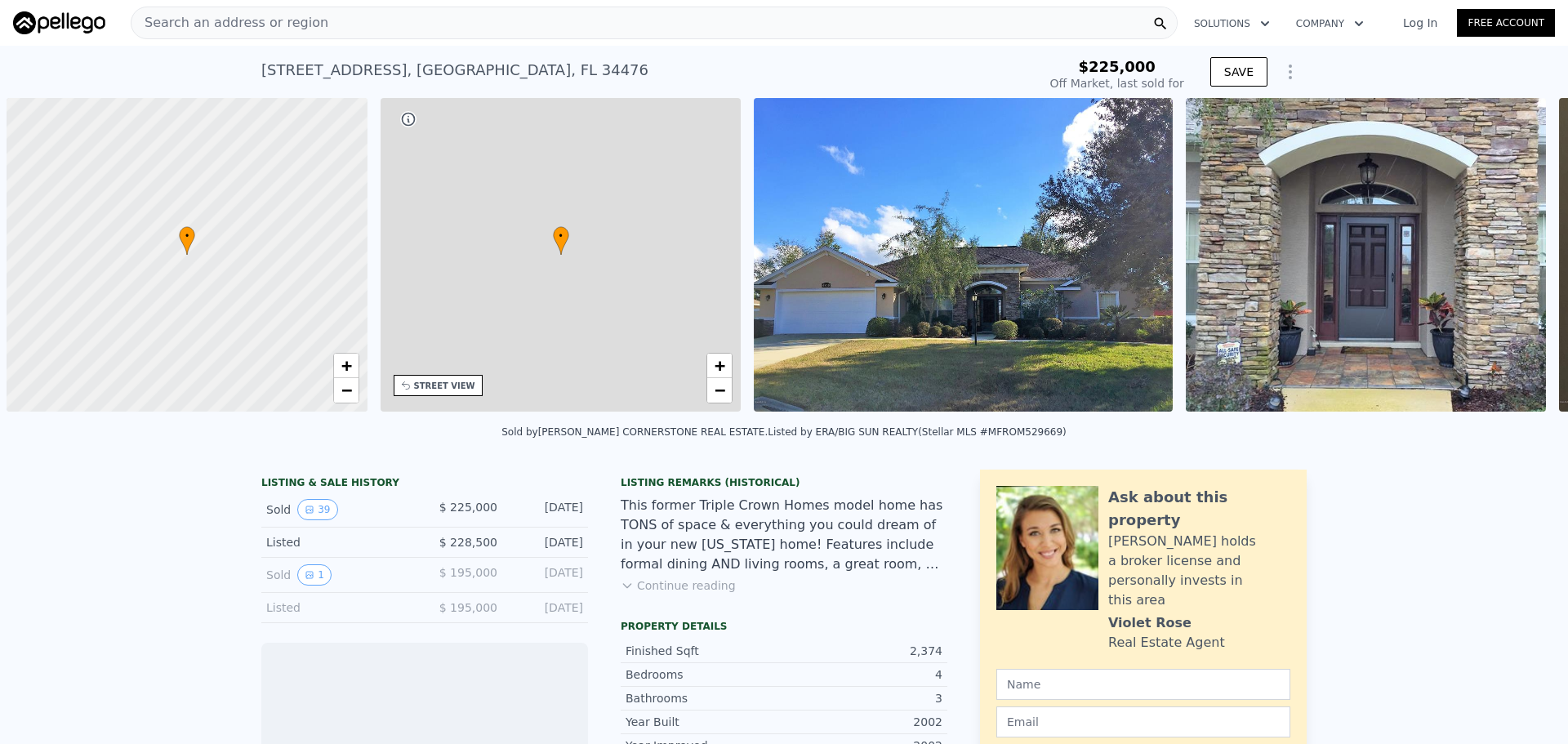
scroll to position [0, 7]
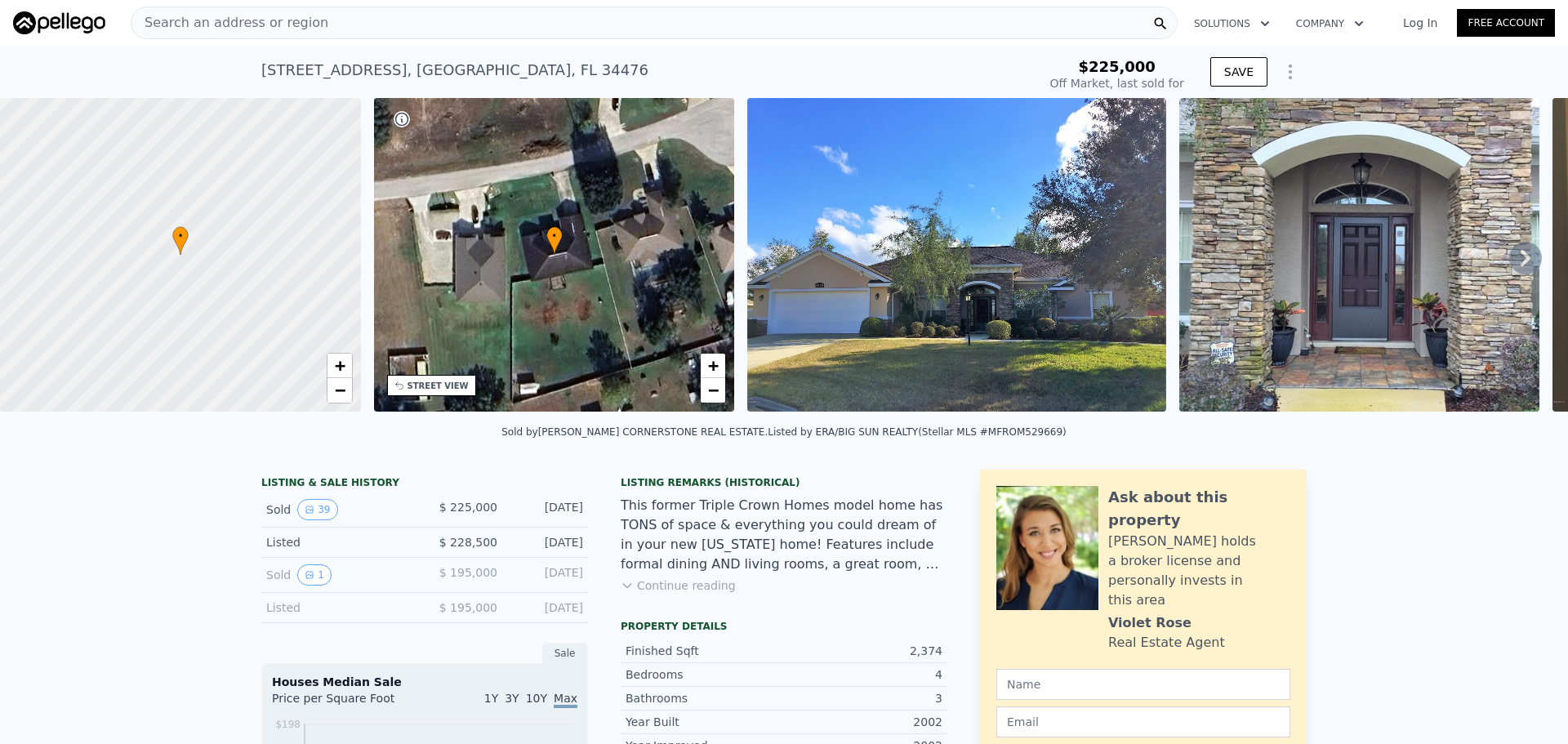
click at [577, 310] on div "• + −" at bounding box center [554, 255] width 361 height 314
click at [888, 264] on img at bounding box center [956, 255] width 419 height 314
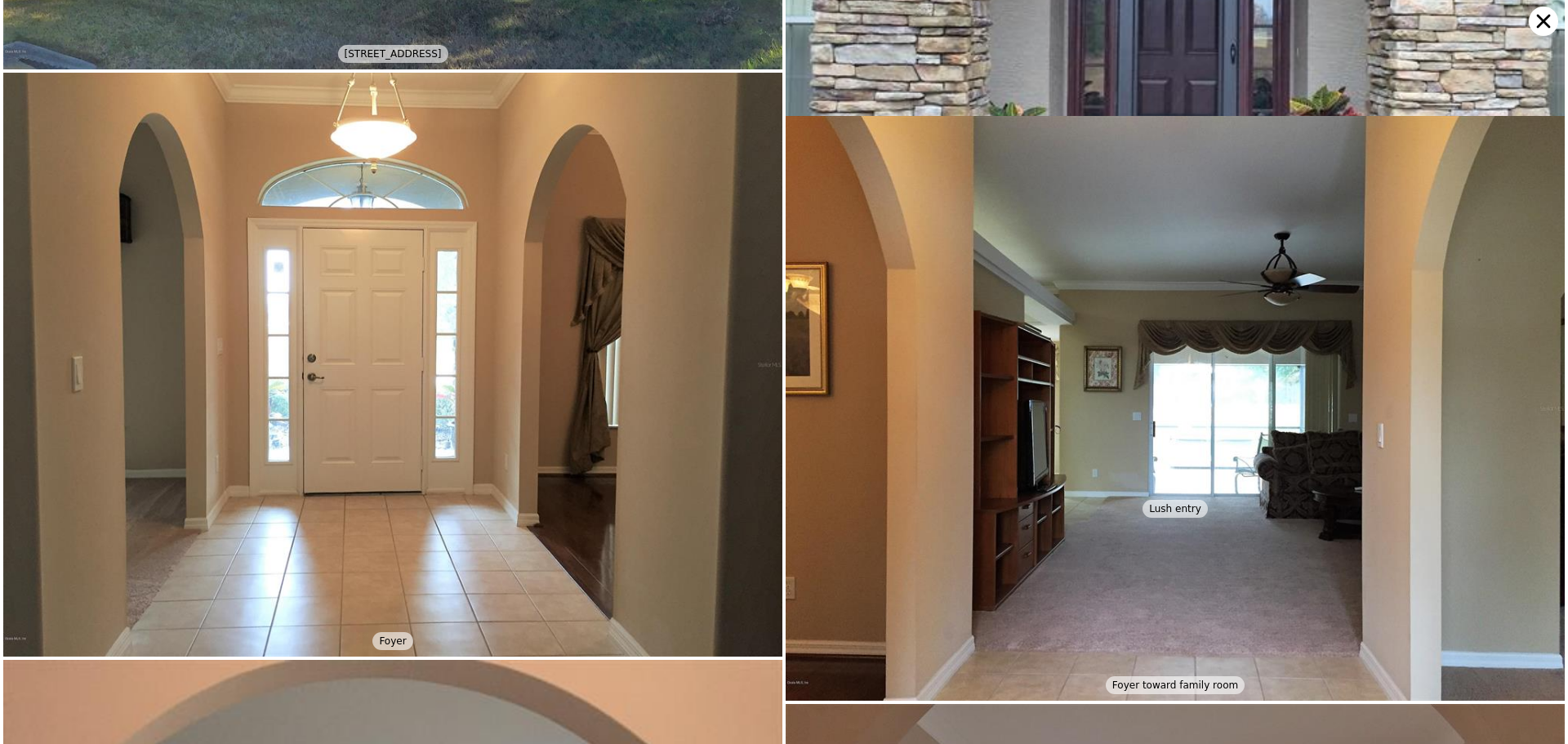
scroll to position [0, 0]
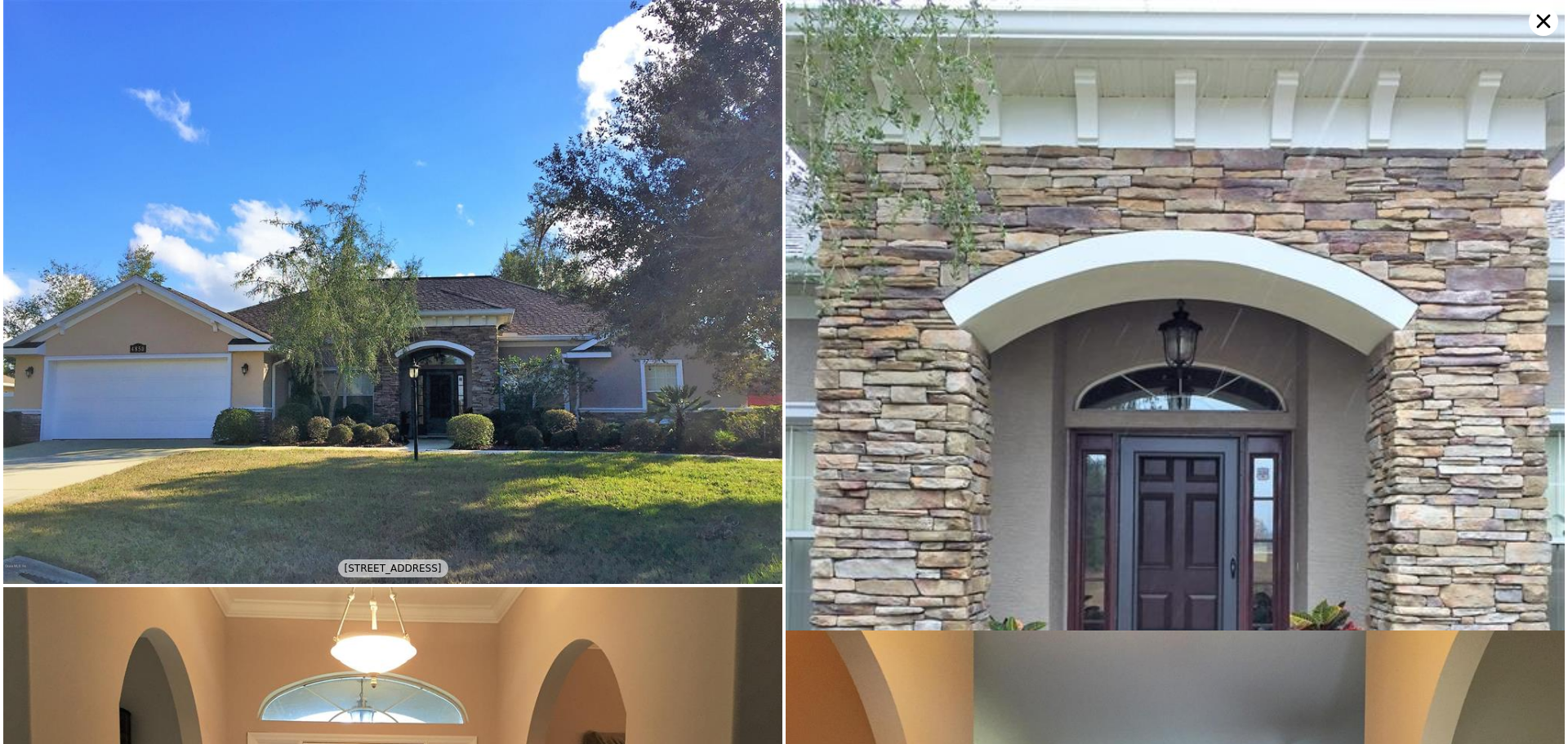
click at [1540, 24] on icon at bounding box center [1543, 21] width 14 height 14
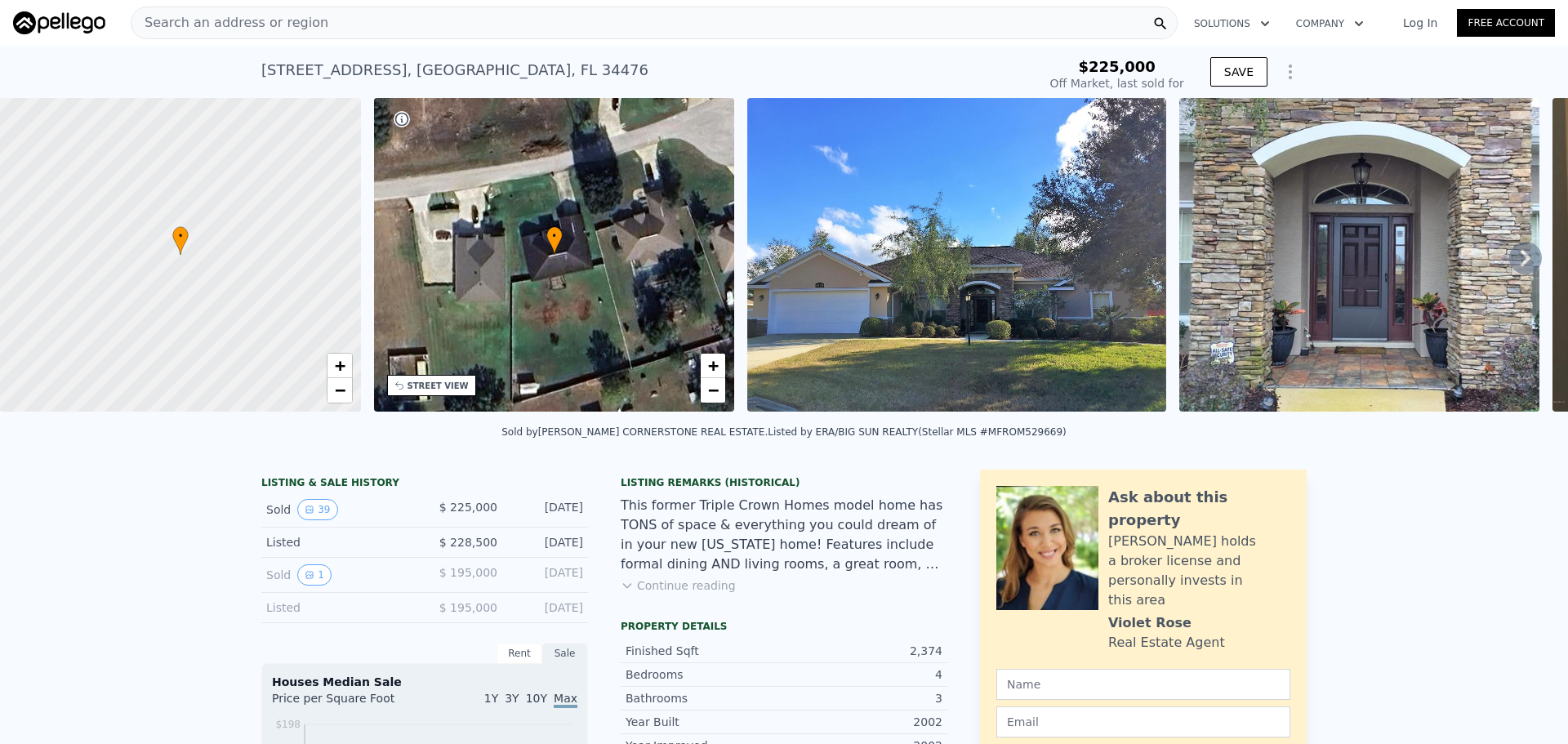
click at [699, 593] on button "Continue reading" at bounding box center [677, 585] width 115 height 16
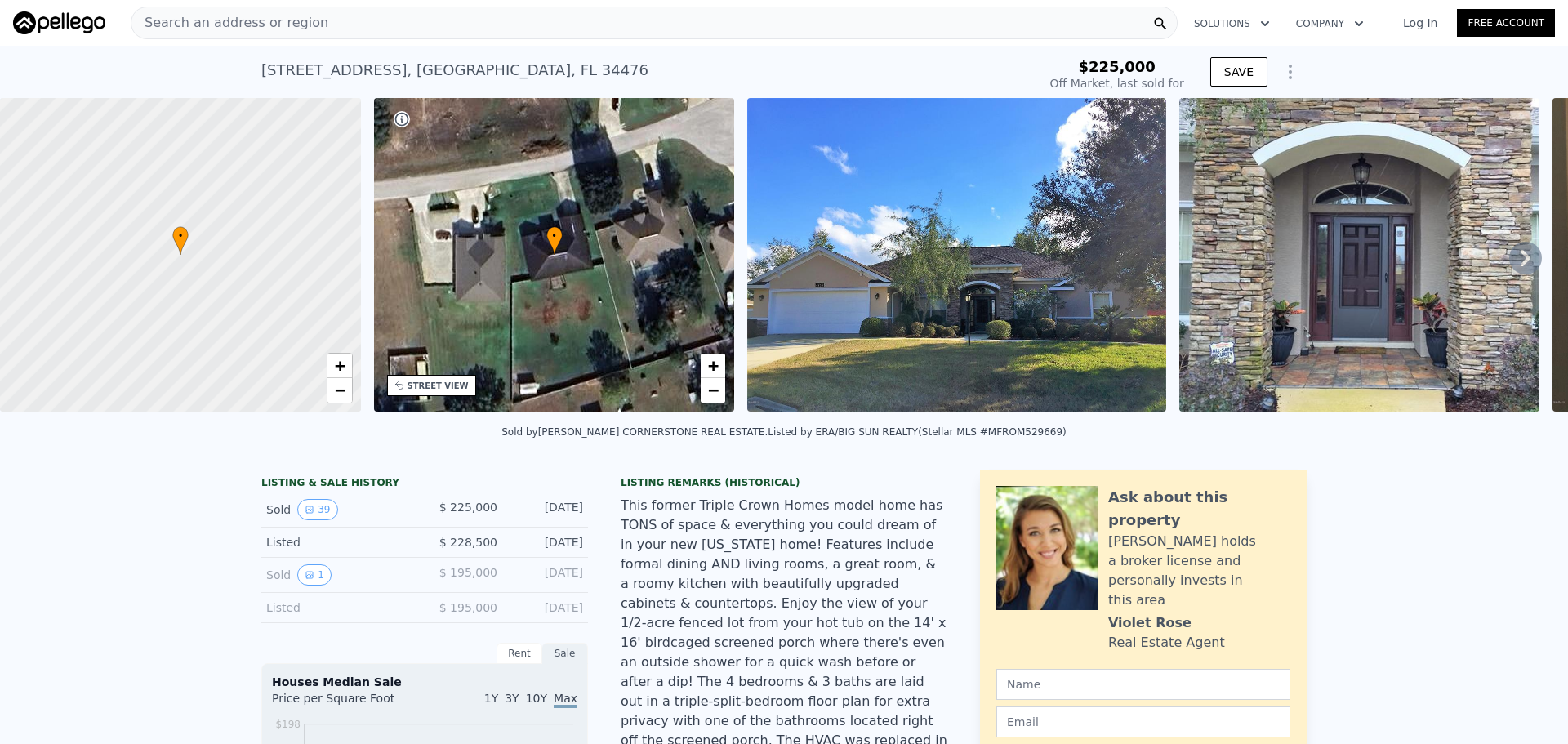
click at [1509, 255] on icon at bounding box center [1525, 258] width 33 height 32
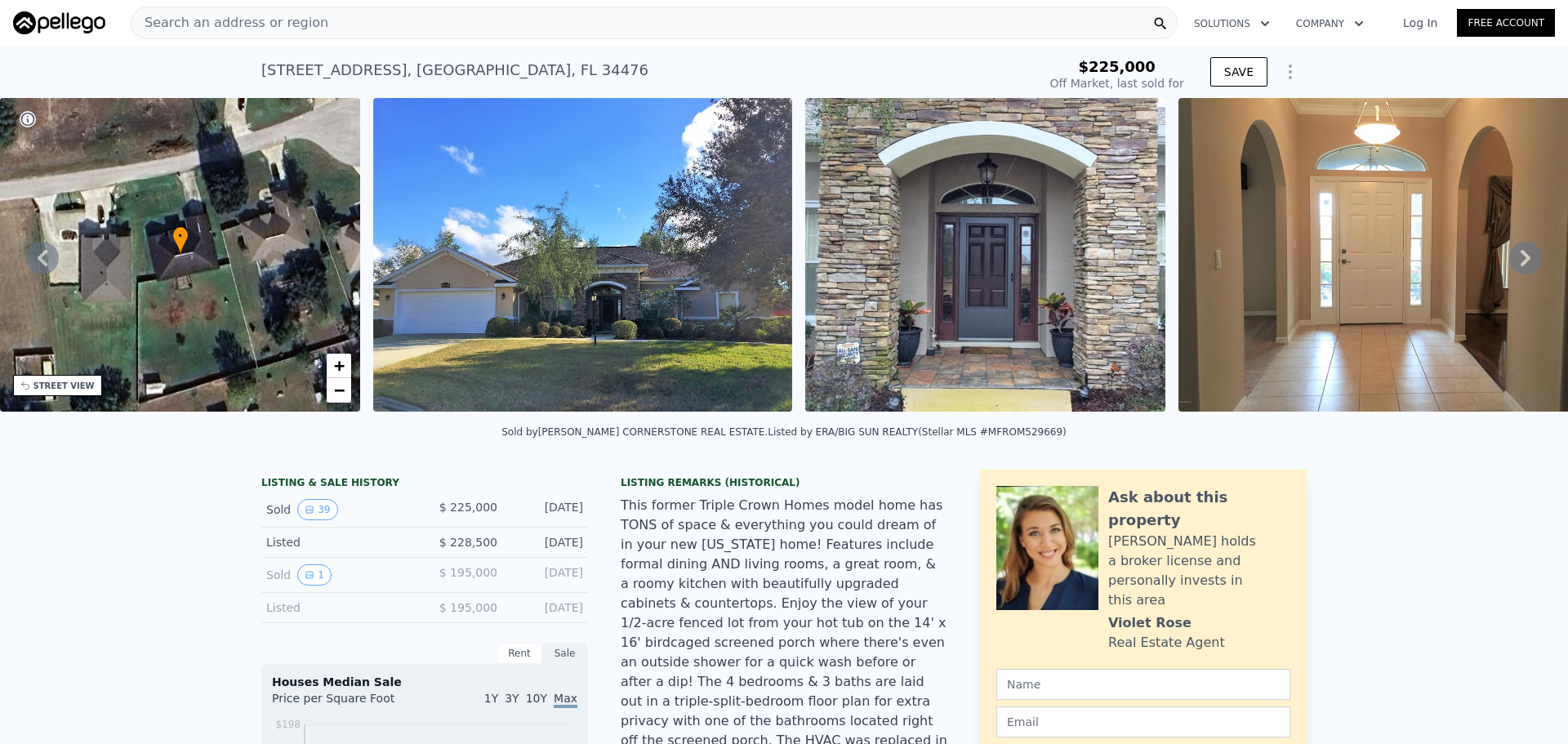
click at [1520, 257] on icon at bounding box center [1524, 257] width 9 height 16
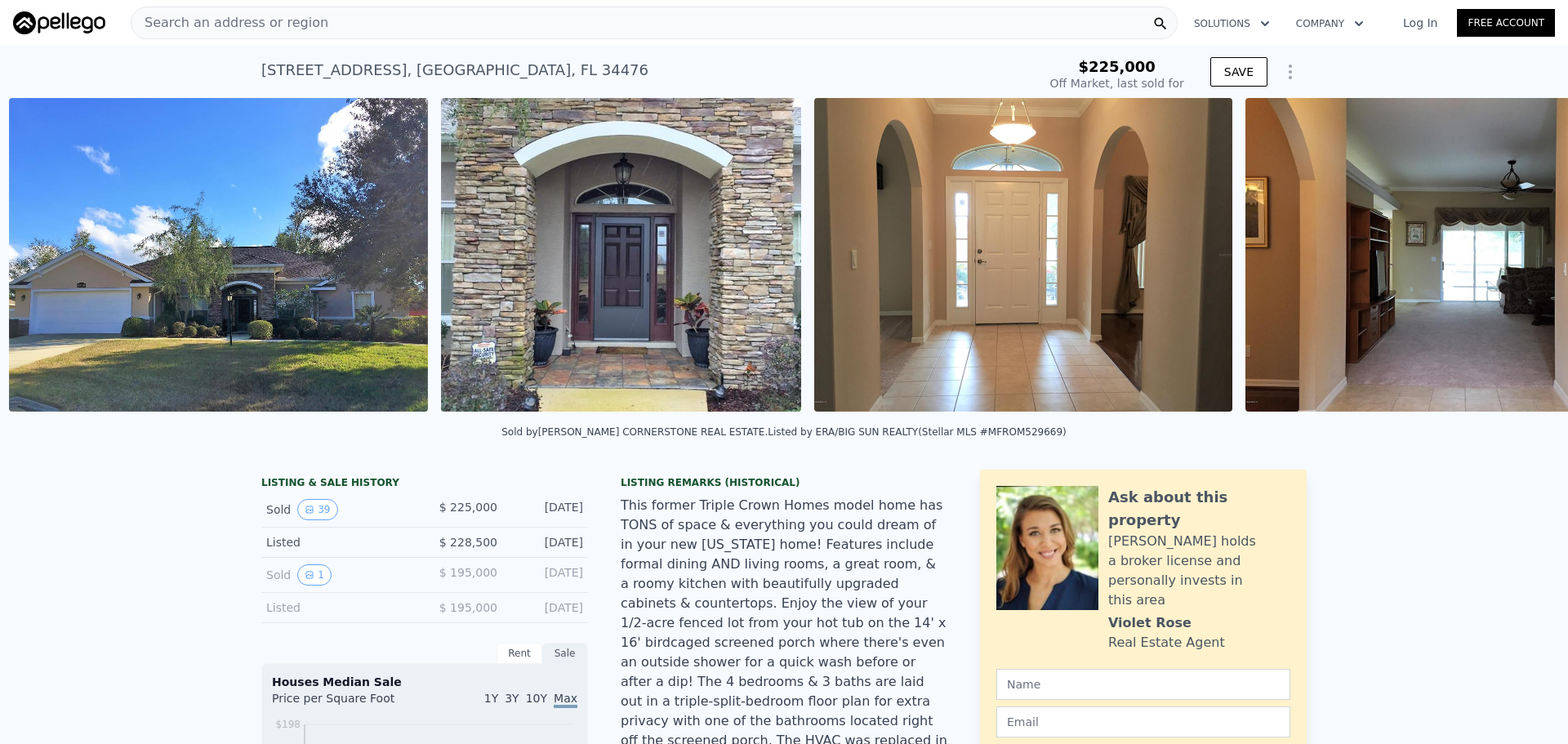
scroll to position [0, 747]
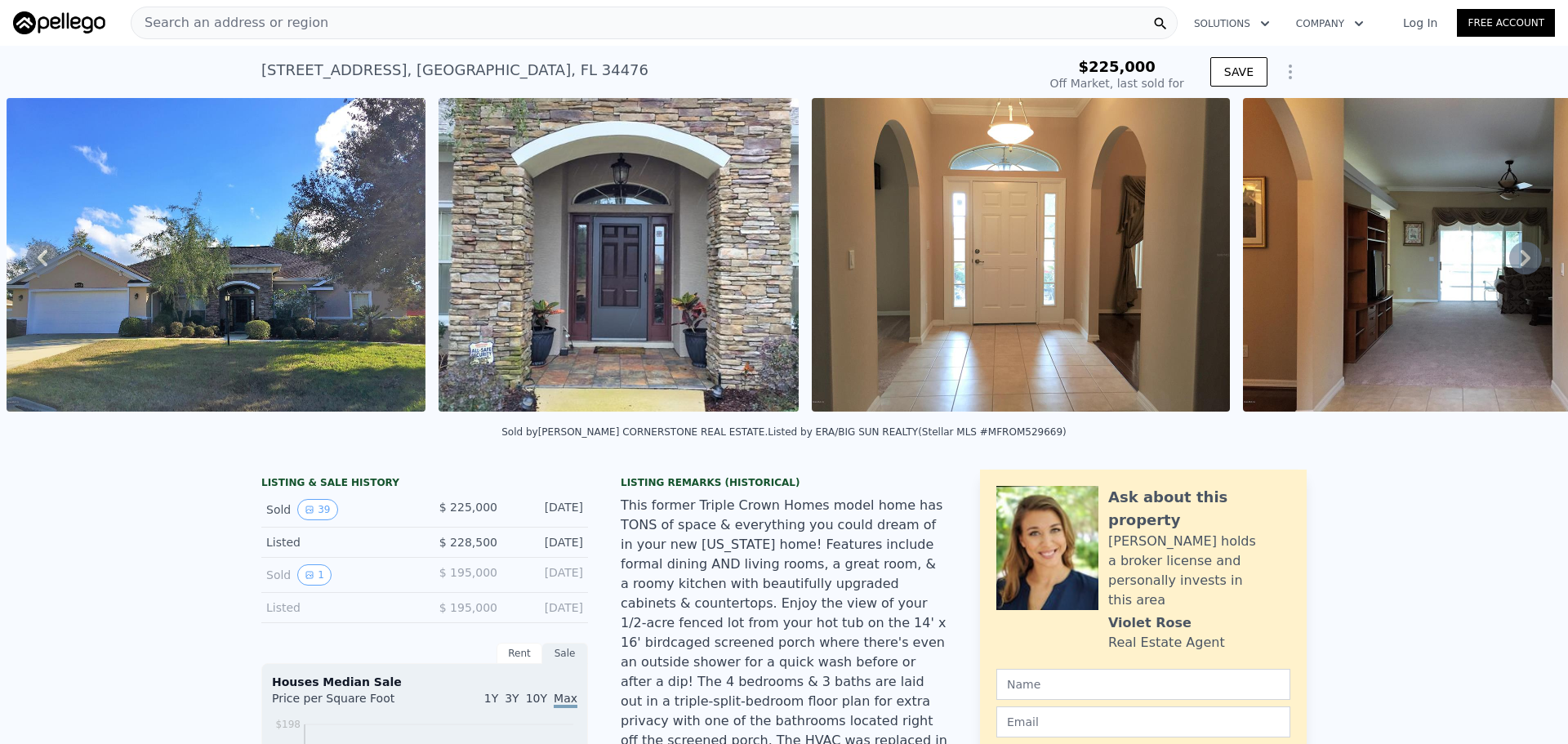
click at [1510, 257] on div "• + − • + − STREET VIEW Loading... SATELLITE VIEW" at bounding box center [784, 257] width 1568 height 319
click at [1520, 257] on icon at bounding box center [1524, 257] width 9 height 16
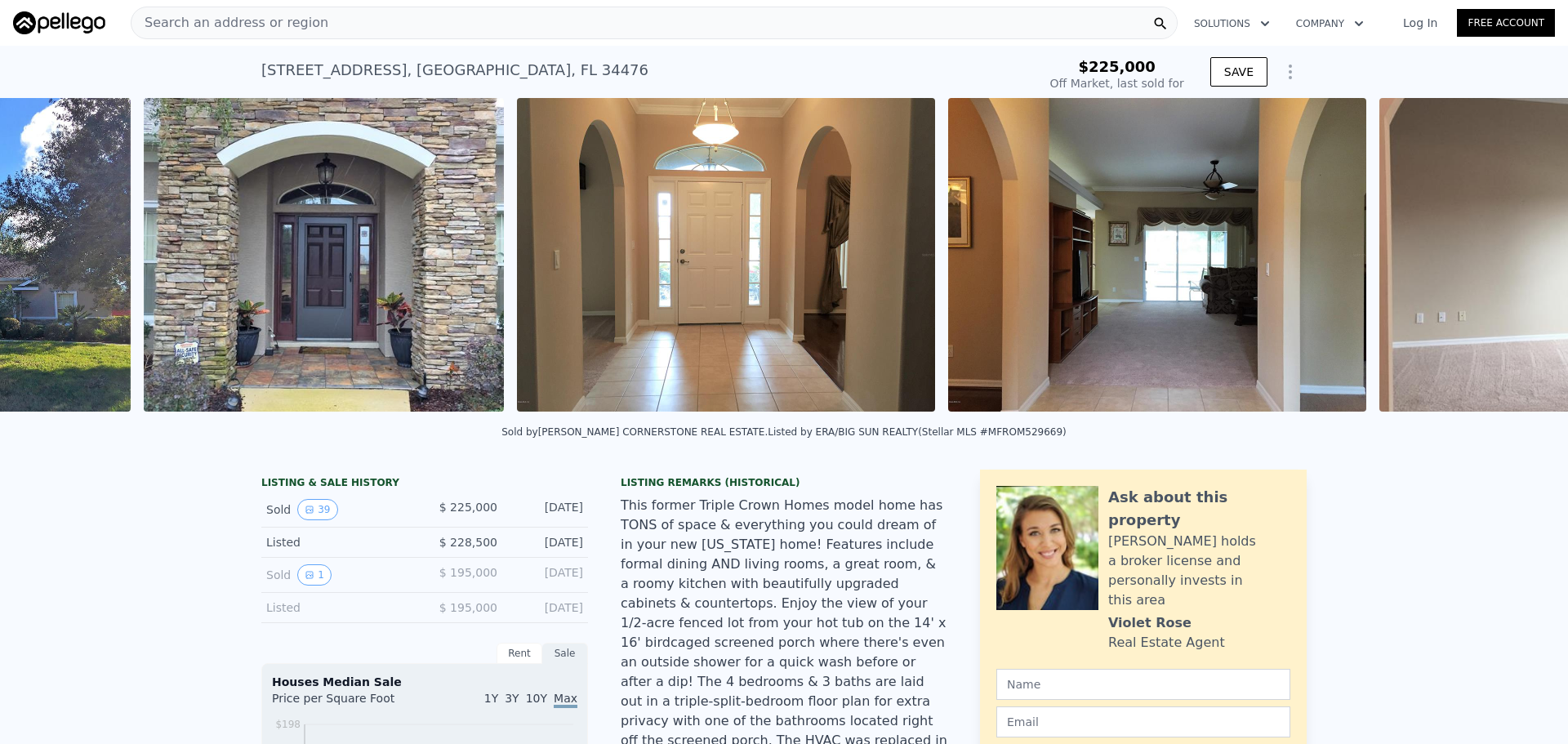
scroll to position [0, 1179]
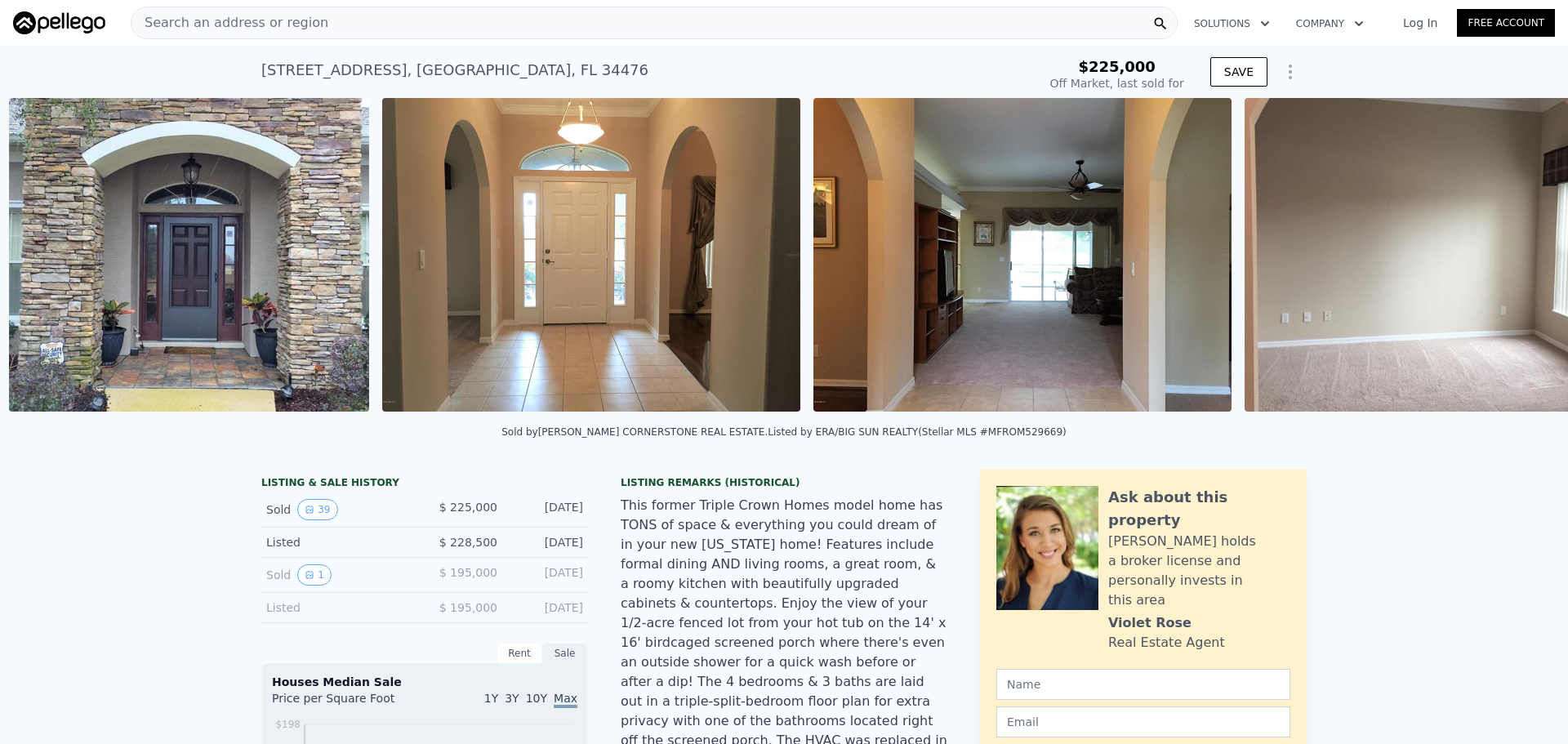
click at [1510, 257] on img at bounding box center [1425, 255] width 361 height 314
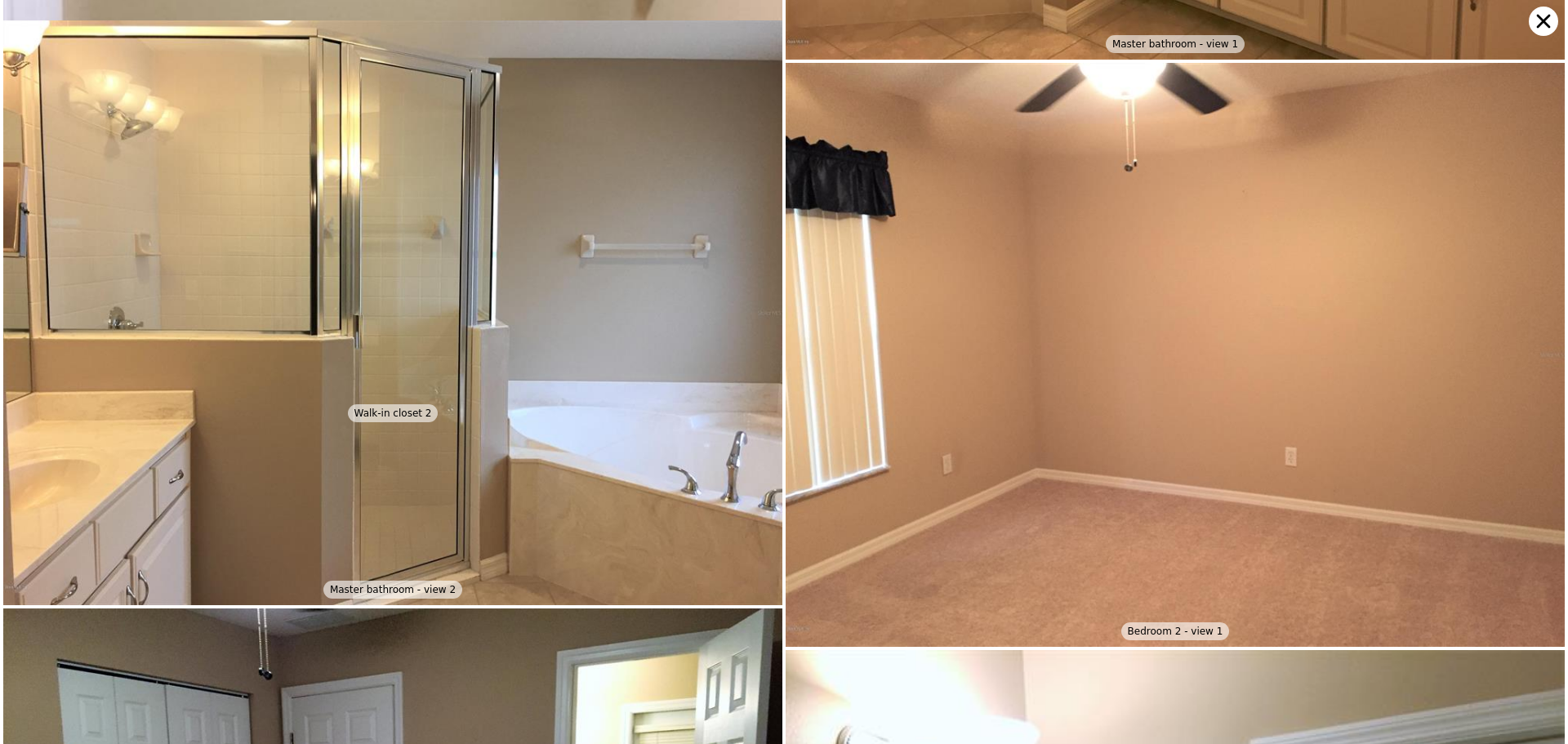
scroll to position [8298, 0]
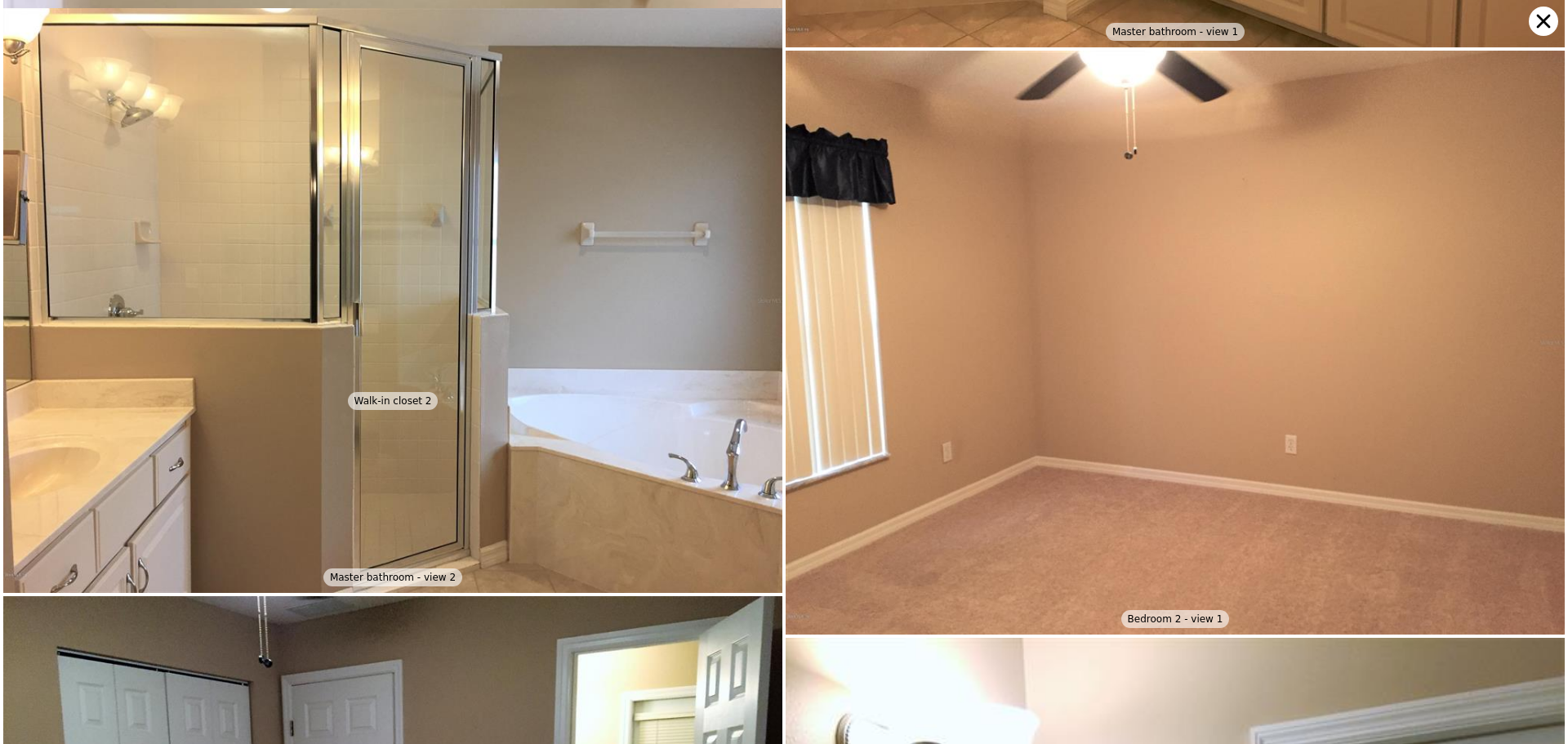
click at [1544, 20] on icon at bounding box center [1543, 21] width 29 height 29
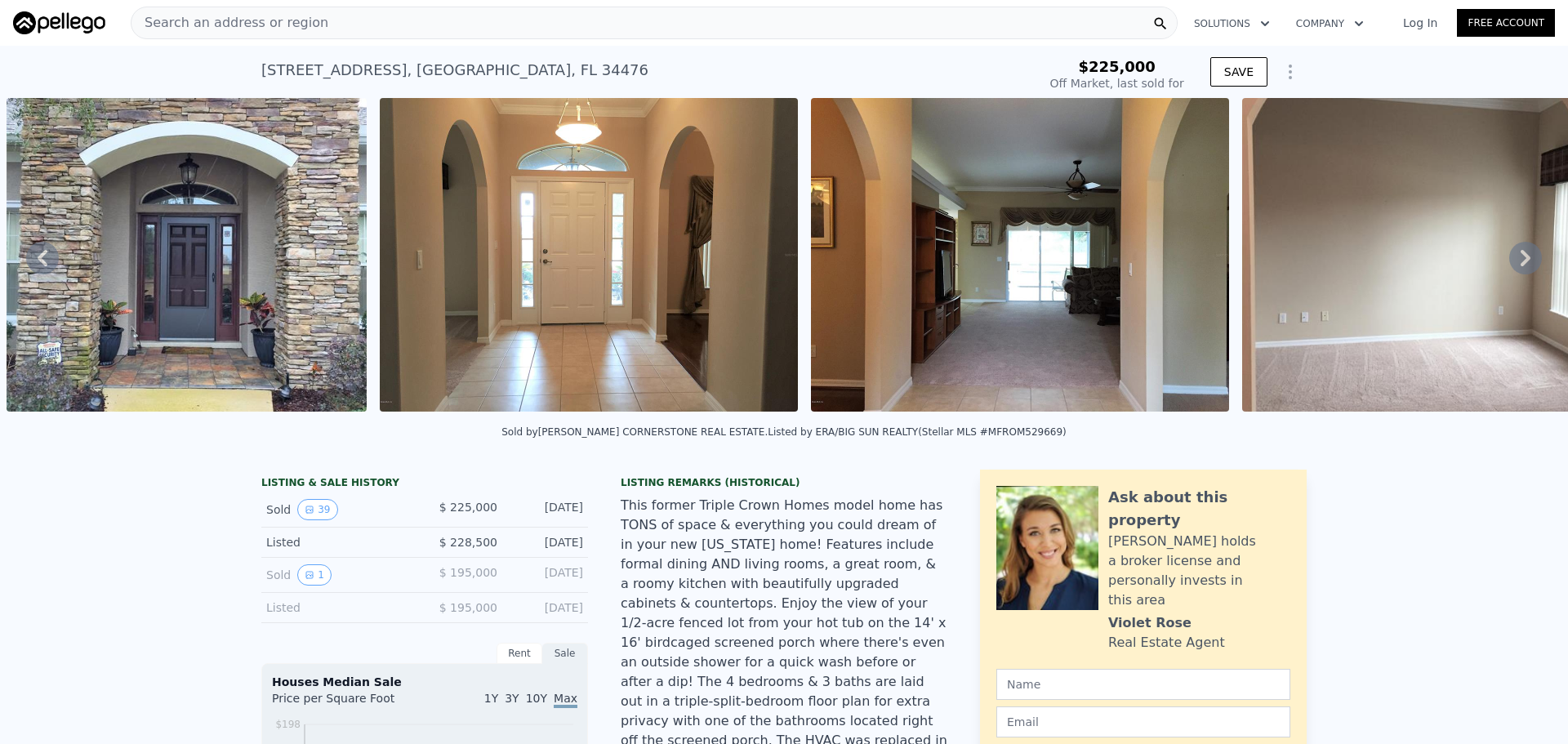
type input "$ 398,000"
type input "$ 134,304"
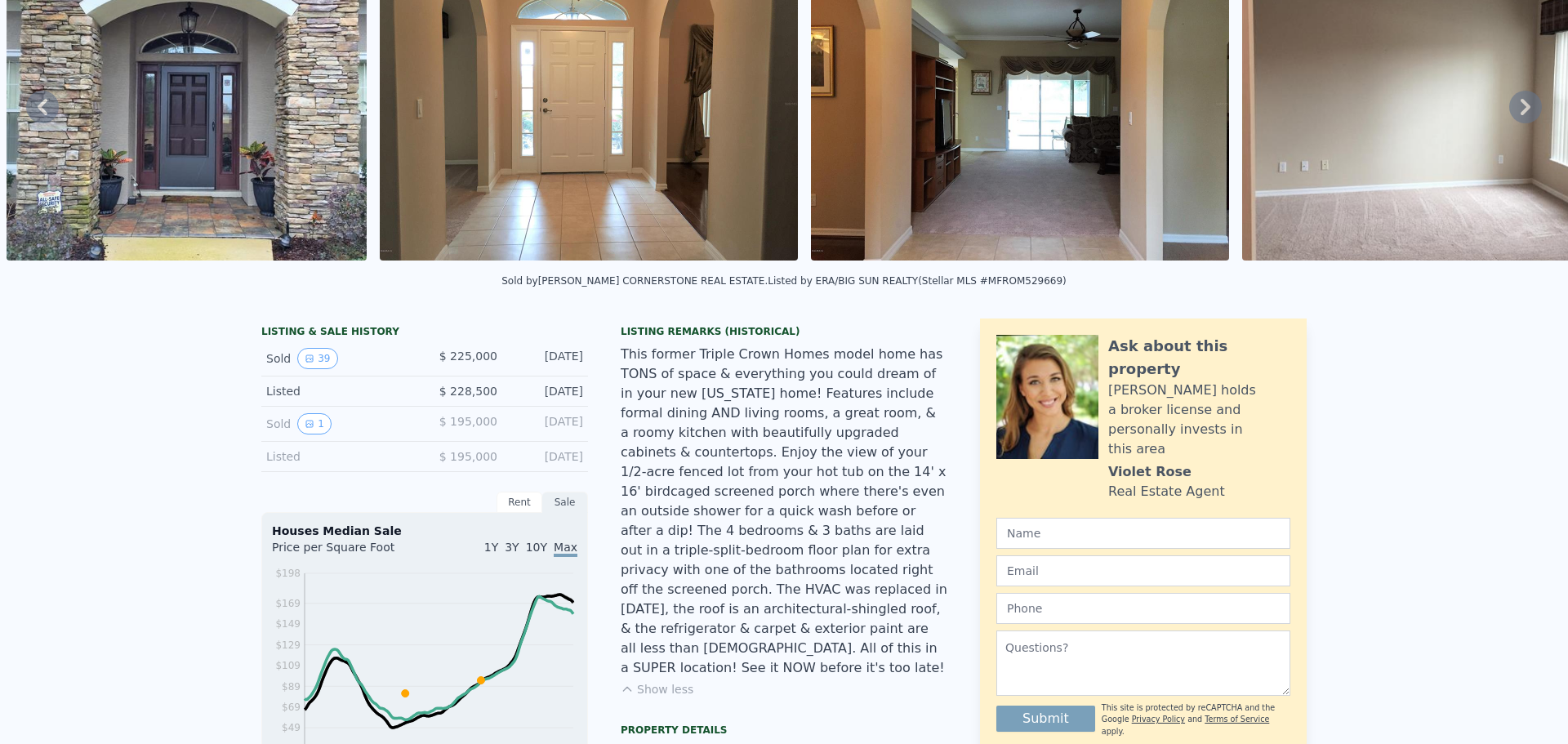
scroll to position [6, 0]
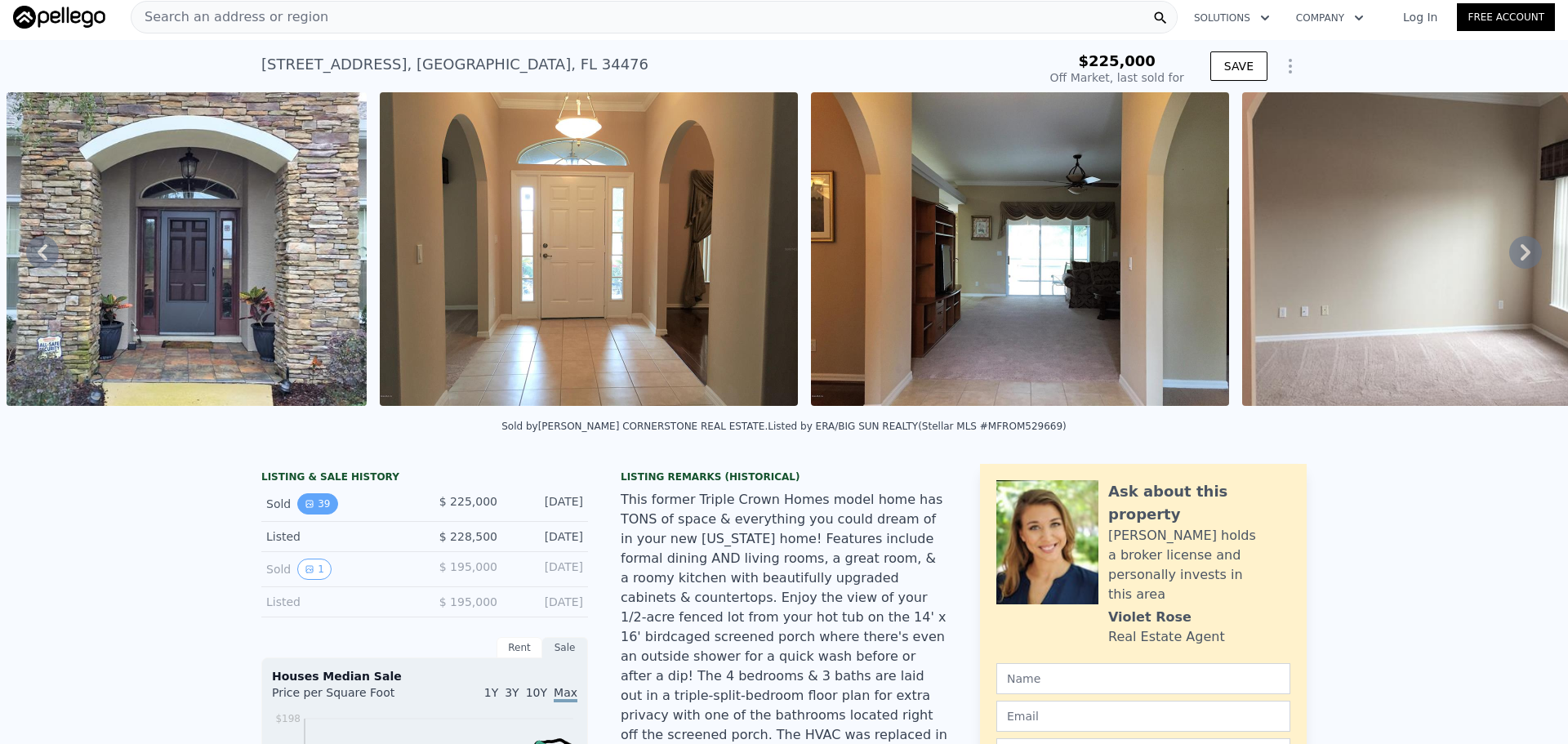
click at [313, 511] on button "39" at bounding box center [317, 503] width 40 height 21
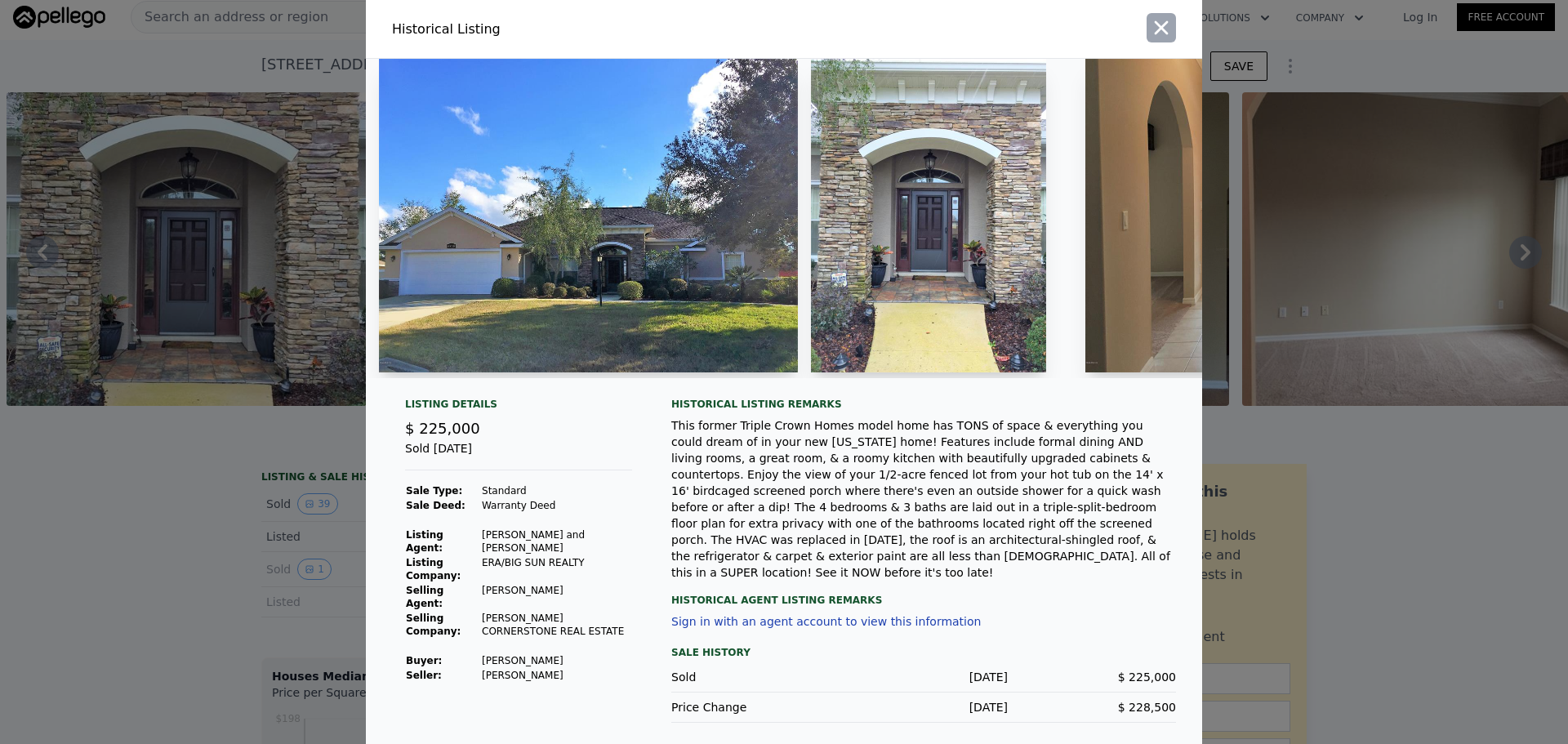
click at [1165, 37] on icon "button" at bounding box center [1161, 27] width 23 height 23
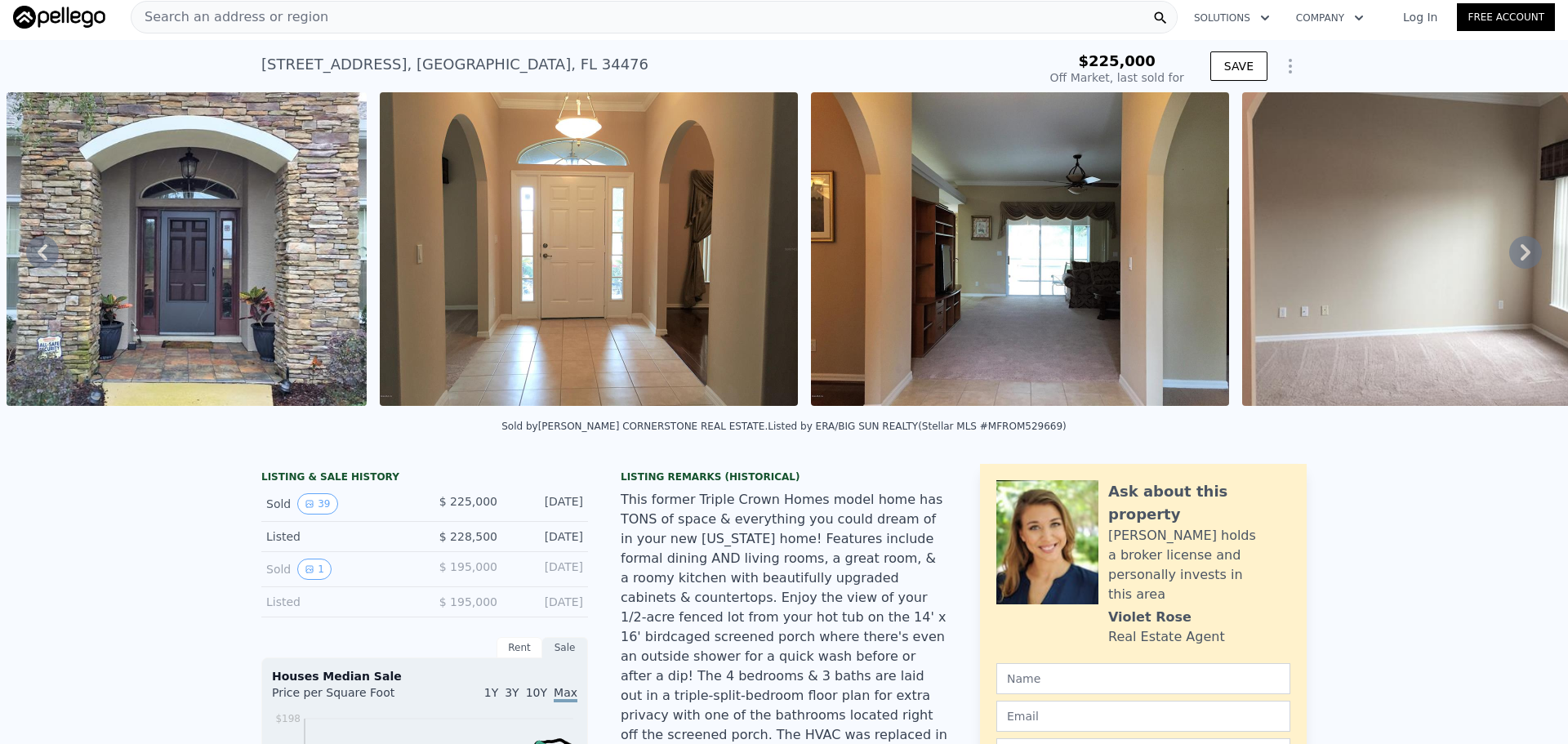
scroll to position [327, 0]
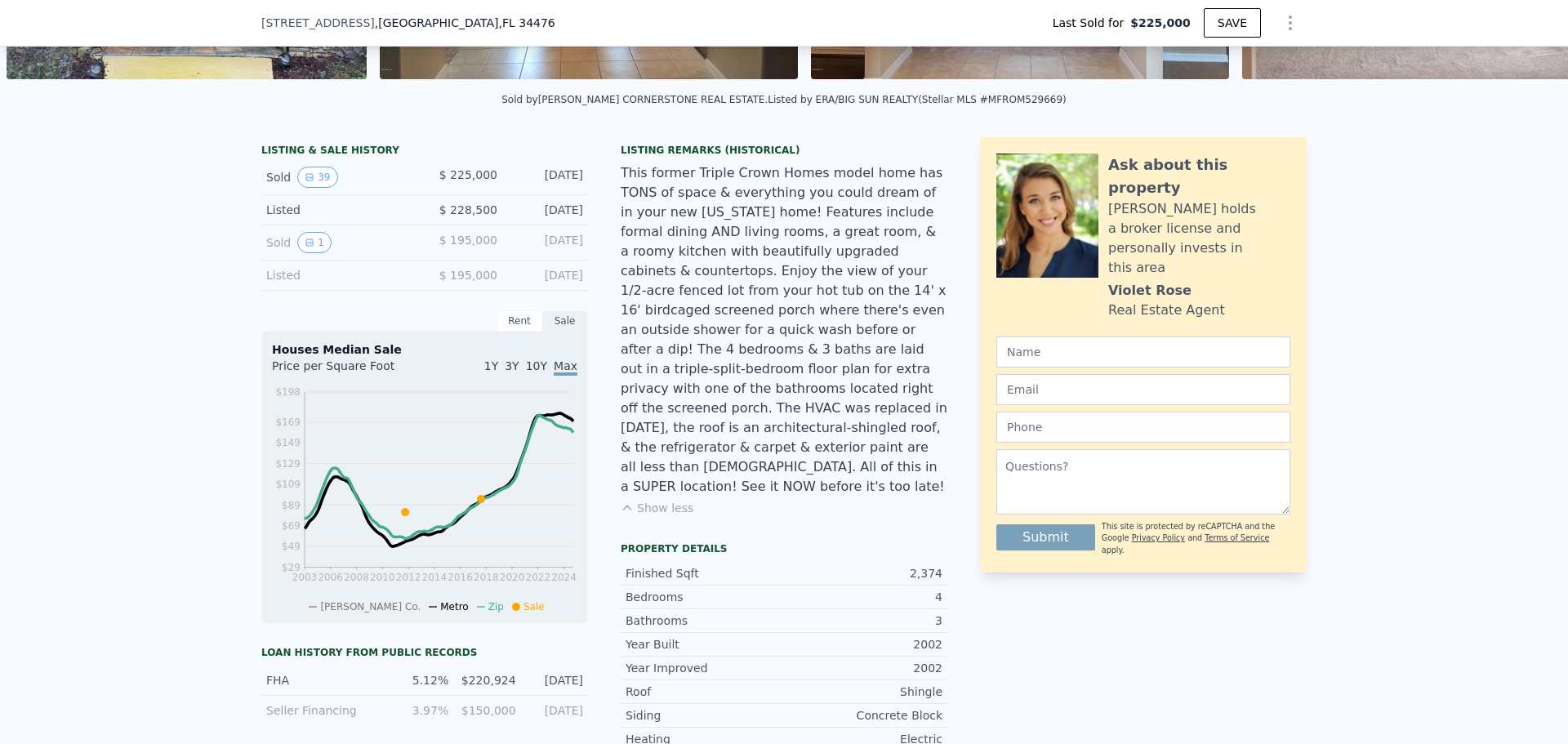
click at [510, 332] on div "Rent" at bounding box center [518, 321] width 45 height 21
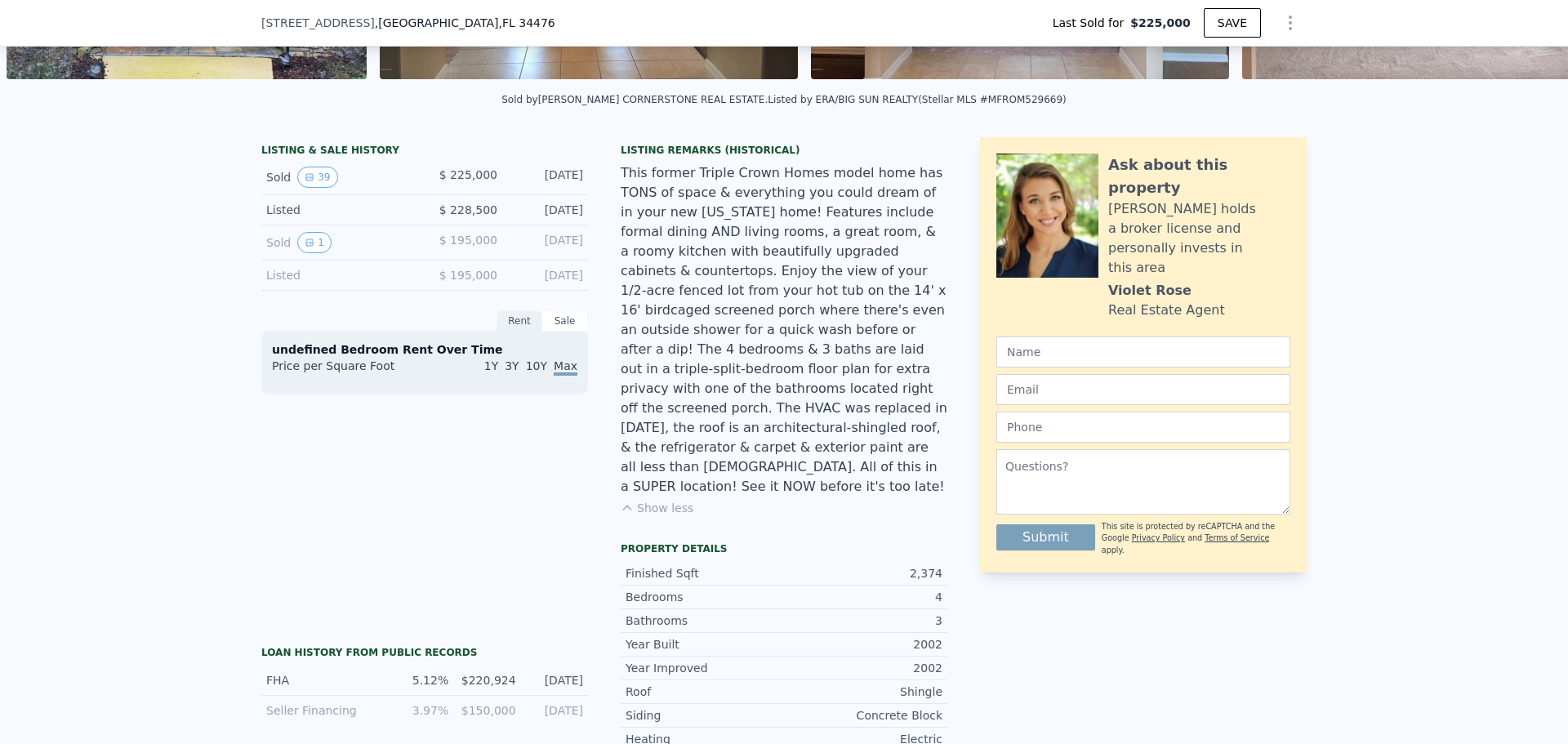
click at [565, 332] on div "Sale" at bounding box center [565, 321] width 45 height 21
